Goal: Information Seeking & Learning: Learn about a topic

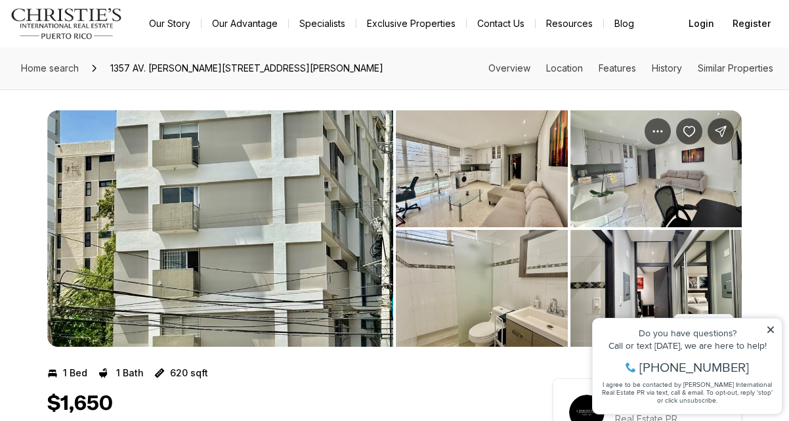
click at [483, 185] on img "View image gallery" at bounding box center [482, 168] width 172 height 117
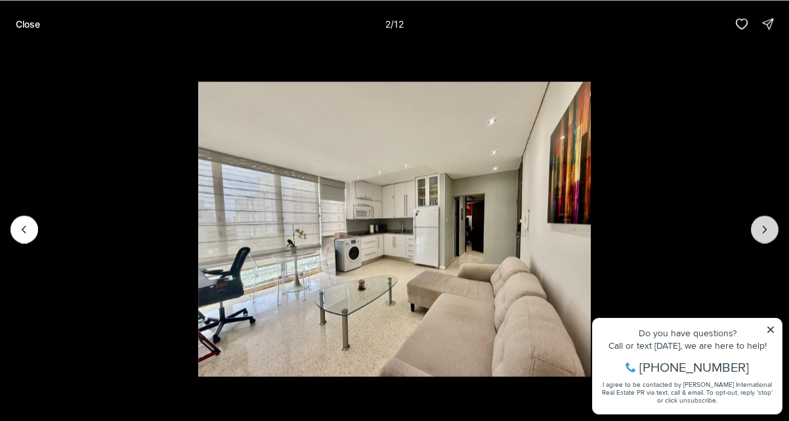
click at [764, 225] on icon "Next slide" at bounding box center [764, 229] width 13 height 13
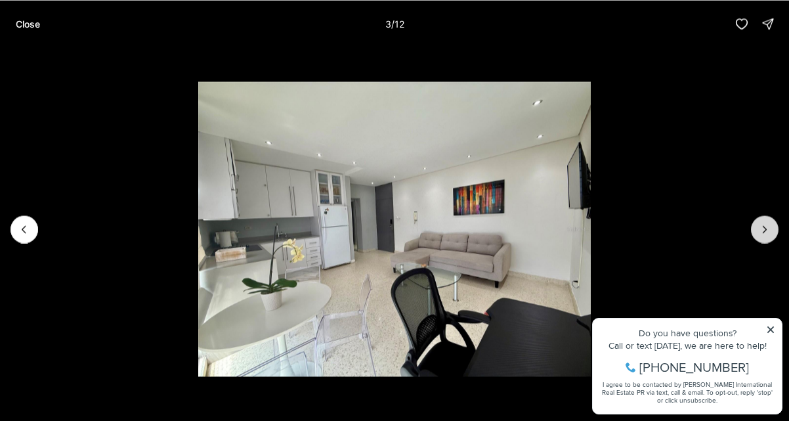
click at [764, 225] on icon "Next slide" at bounding box center [764, 229] width 13 height 13
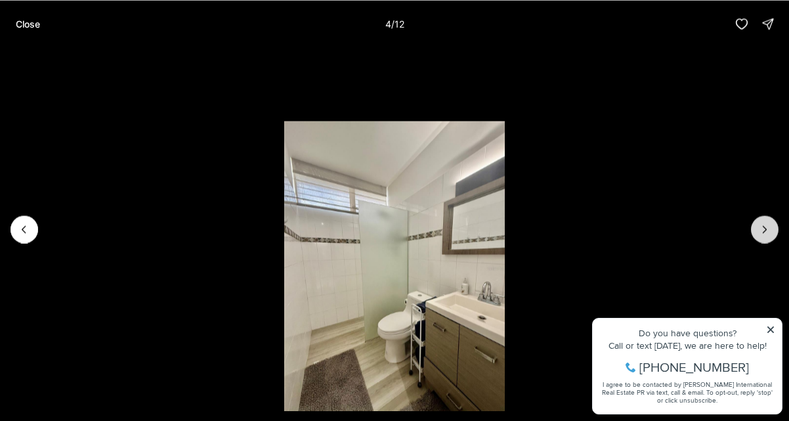
click at [764, 225] on icon "Next slide" at bounding box center [764, 229] width 13 height 13
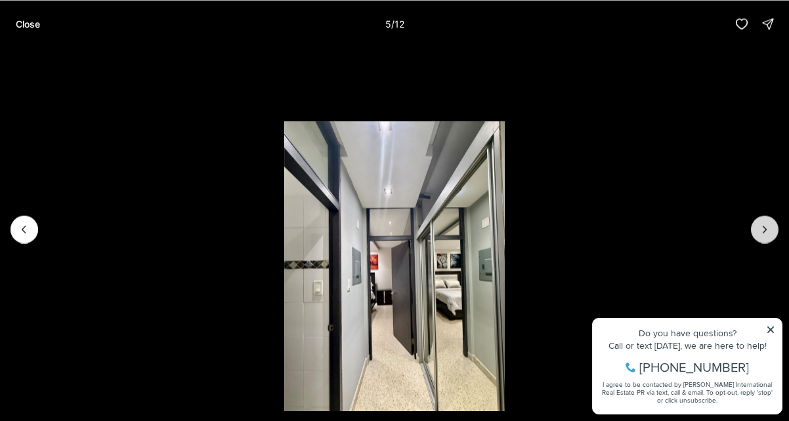
click at [764, 225] on icon "Next slide" at bounding box center [764, 229] width 13 height 13
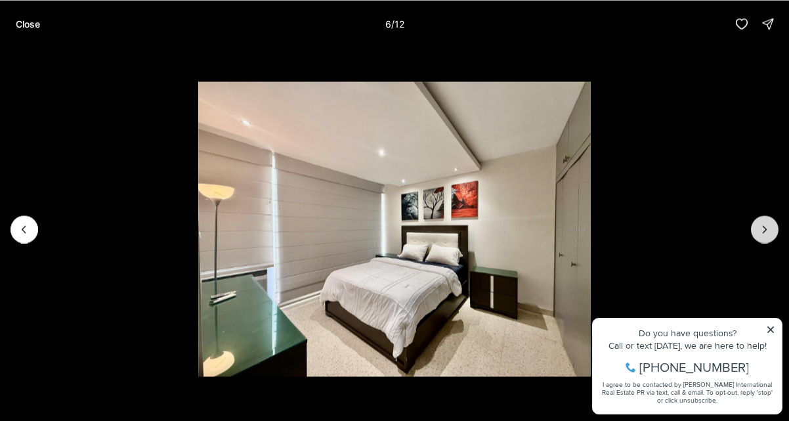
click at [764, 225] on icon "Next slide" at bounding box center [764, 229] width 13 height 13
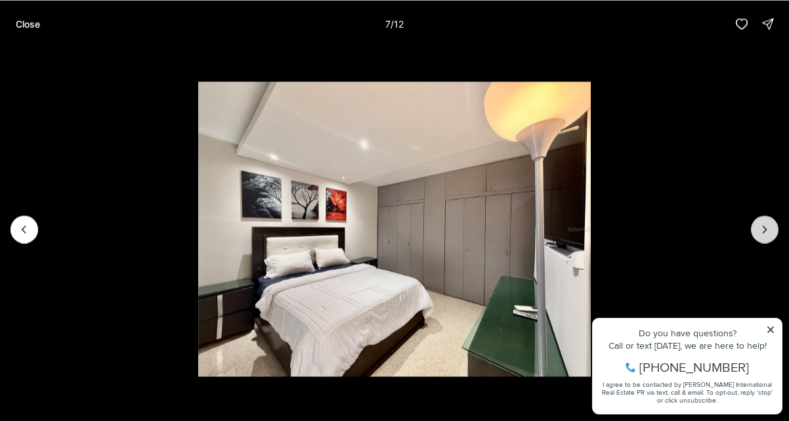
click at [764, 225] on icon "Next slide" at bounding box center [764, 229] width 13 height 13
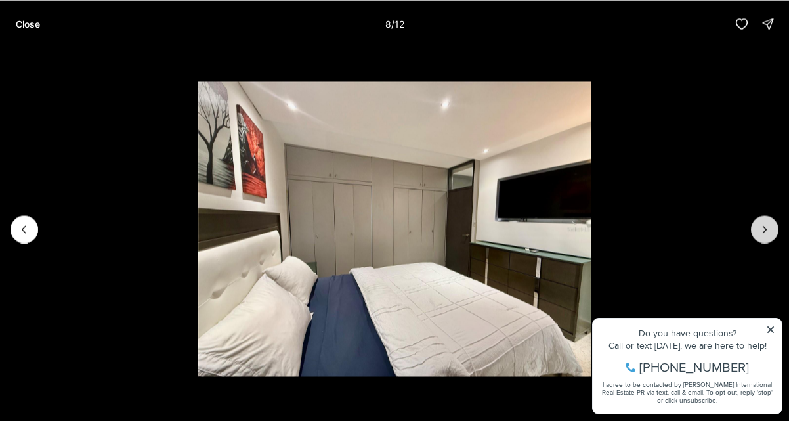
click at [764, 225] on icon "Next slide" at bounding box center [764, 229] width 13 height 13
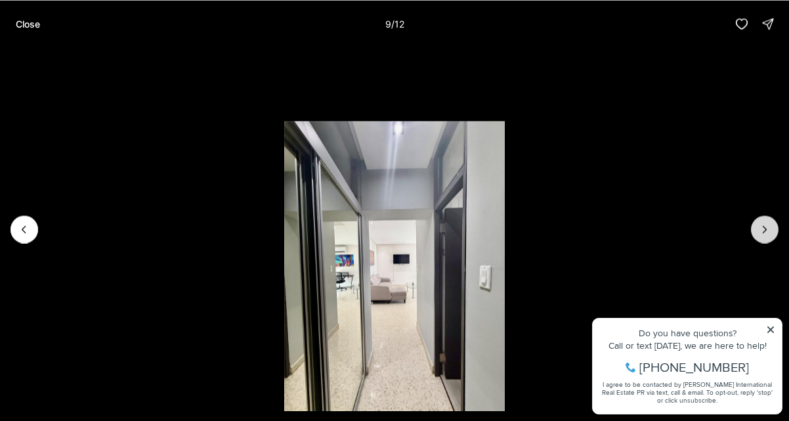
click at [764, 225] on icon "Next slide" at bounding box center [764, 229] width 13 height 13
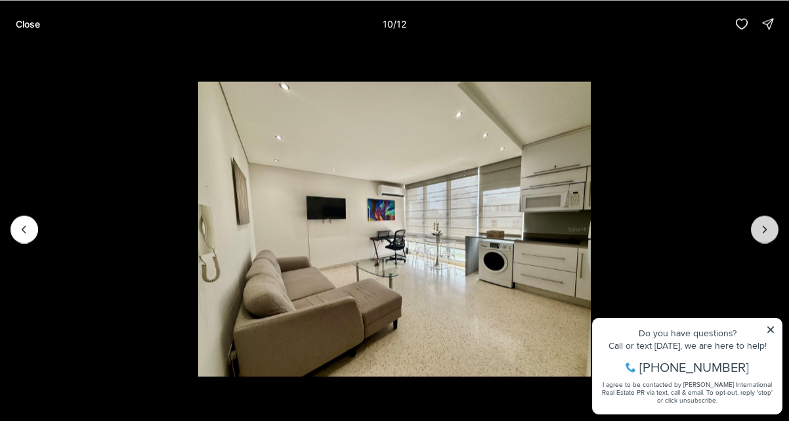
click at [764, 225] on icon "Next slide" at bounding box center [764, 229] width 13 height 13
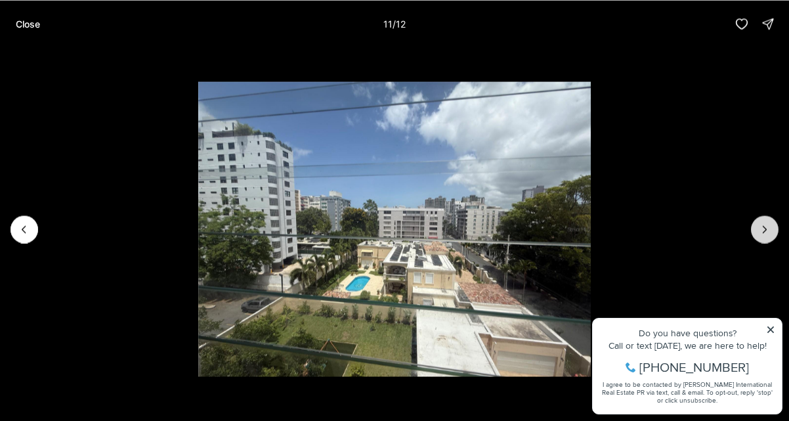
click at [764, 225] on icon "Next slide" at bounding box center [764, 229] width 13 height 13
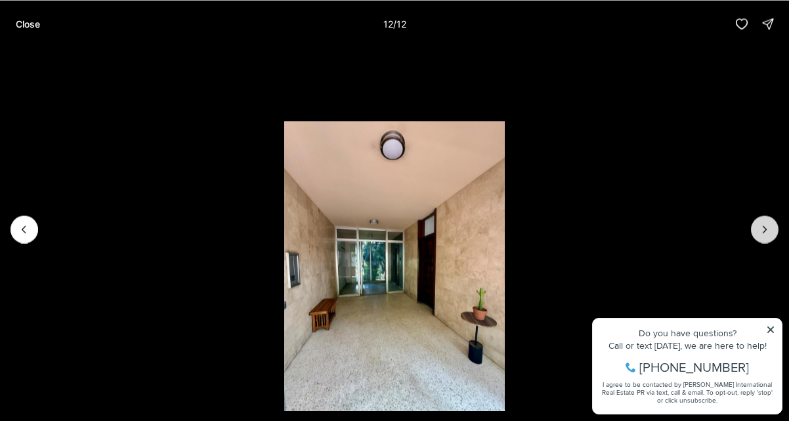
click at [764, 225] on div at bounding box center [765, 229] width 28 height 28
click at [770, 328] on li "12 of 12" at bounding box center [394, 228] width 789 height 363
click at [770, 330] on li "12 of 12" at bounding box center [394, 228] width 789 height 363
click at [24, 26] on p "Close" at bounding box center [28, 23] width 24 height 11
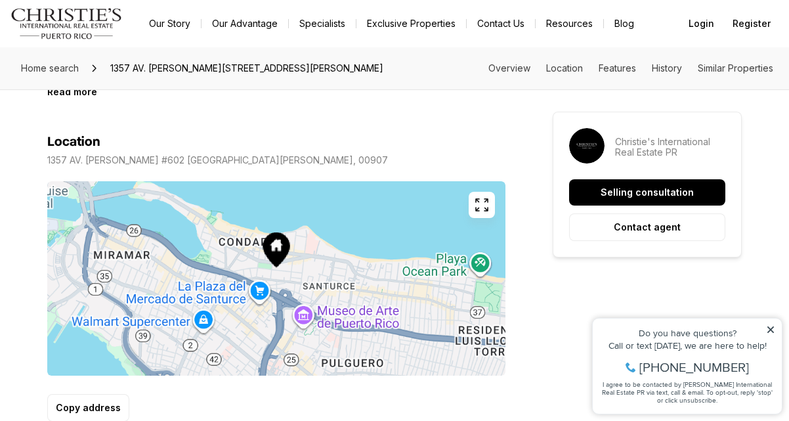
scroll to position [716, 0]
